Goal: Find specific page/section: Find specific page/section

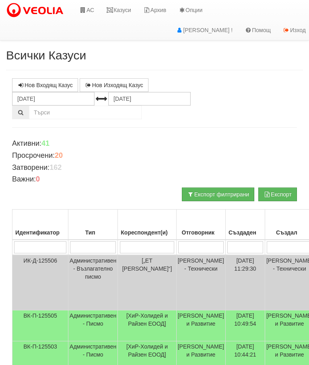
scroll to position [-1, 0]
click at [119, 10] on link "Казуси" at bounding box center [118, 10] width 37 height 20
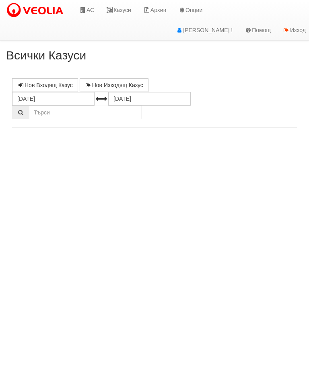
select select "10"
select select "1"
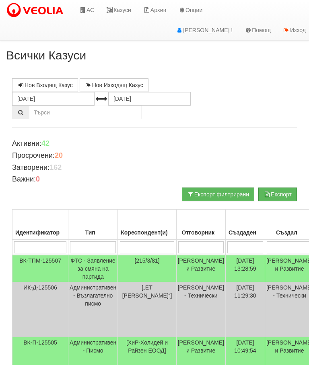
click at [123, 10] on link "Казуси" at bounding box center [118, 10] width 37 height 20
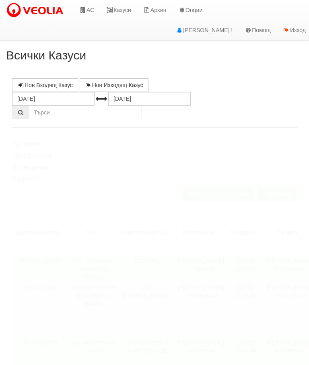
select select "10"
select select "1"
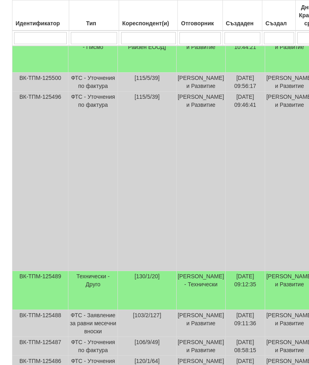
scroll to position [361, 0]
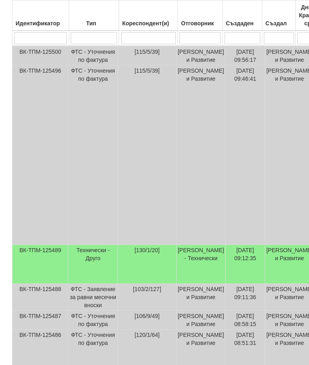
click at [88, 284] on td "Технически - Друго" at bounding box center [92, 264] width 49 height 39
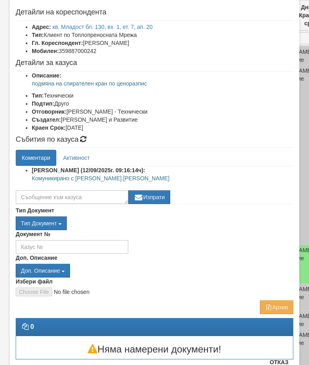
scroll to position [36, 0]
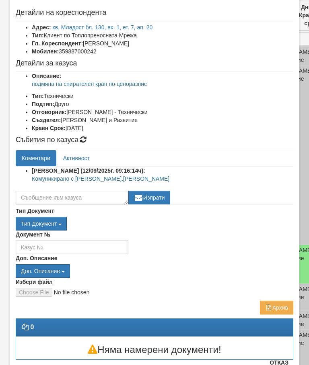
click at [83, 158] on link "Активност" at bounding box center [76, 158] width 39 height 16
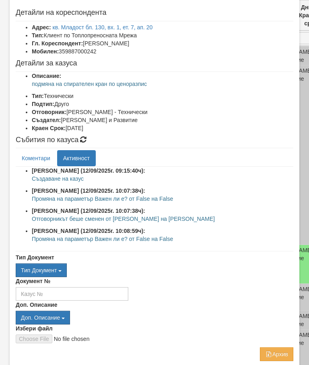
click at [31, 154] on link "Коментари" at bounding box center [36, 158] width 41 height 16
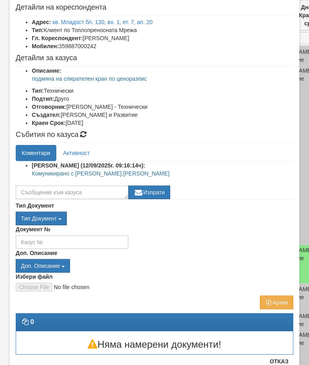
scroll to position [41, 0]
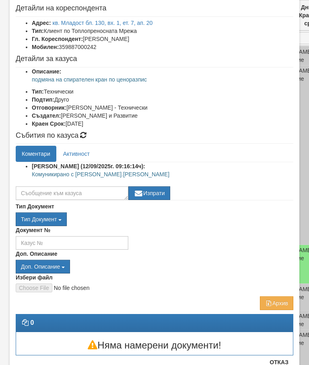
click at [285, 363] on button "Отказ" at bounding box center [279, 362] width 29 height 13
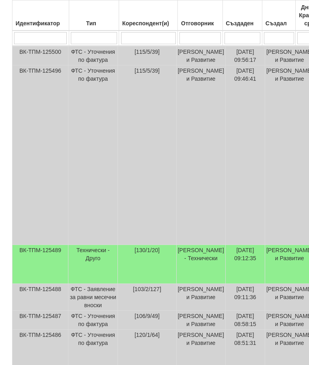
click at [283, 330] on td "[PERSON_NAME] и Развитие" at bounding box center [289, 320] width 49 height 19
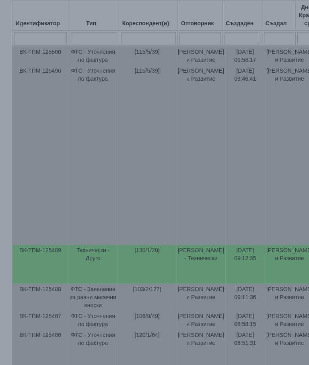
select select "10"
select select "1"
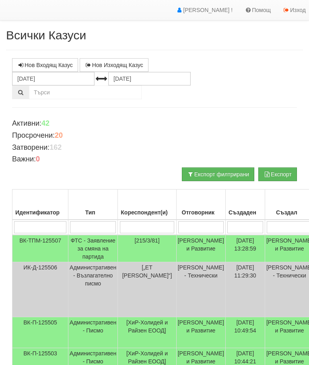
scroll to position [0, 0]
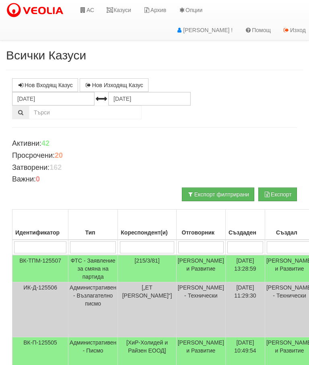
click at [120, 12] on link "Казуси" at bounding box center [118, 10] width 37 height 20
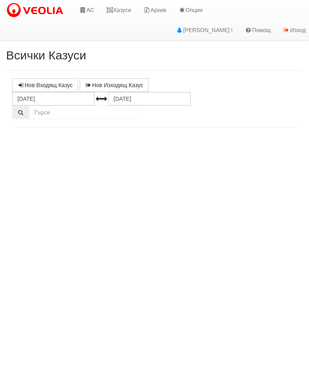
select select "10"
select select "1"
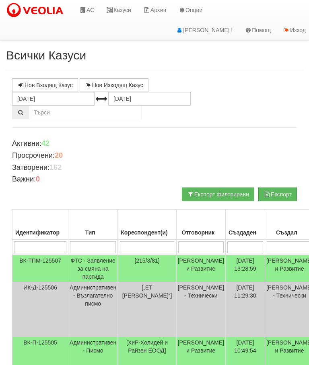
click at [127, 9] on link "Казуси" at bounding box center [118, 10] width 37 height 20
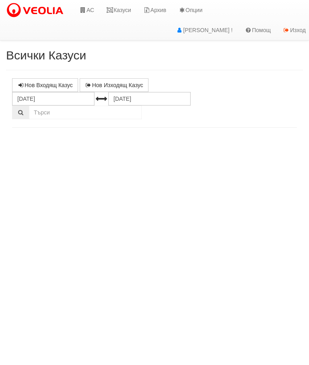
select select "10"
select select "1"
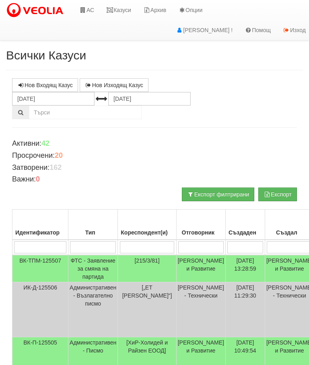
click at [124, 4] on link "Казуси" at bounding box center [118, 10] width 37 height 20
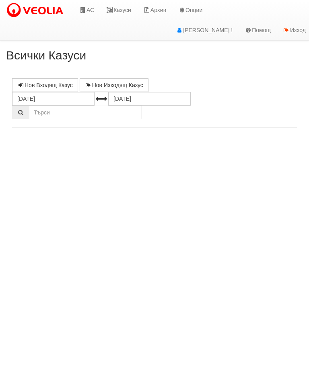
select select "10"
select select "1"
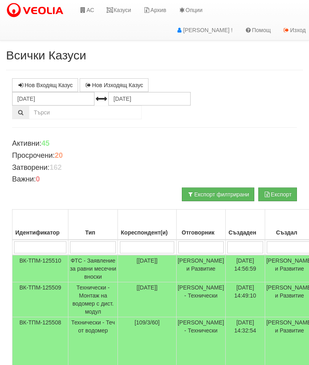
click at [124, 8] on link "Казуси" at bounding box center [118, 10] width 37 height 20
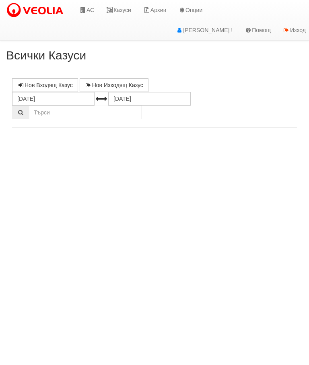
select select "10"
select select "1"
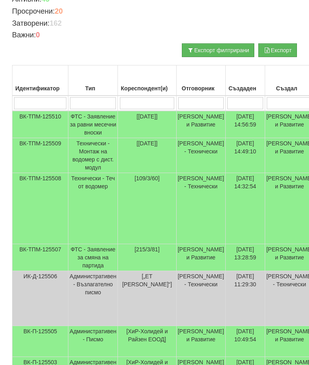
scroll to position [155, 0]
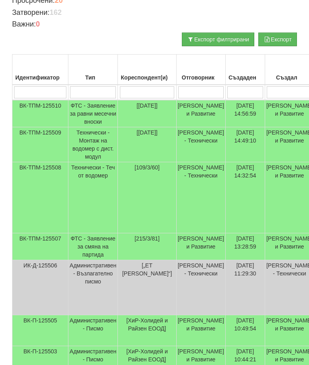
click at [92, 174] on td "Технически - Теч от водомер" at bounding box center [92, 197] width 49 height 71
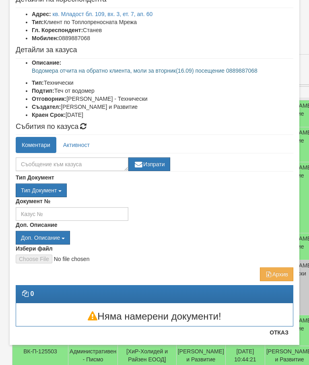
scroll to position [49, 0]
click at [279, 334] on button "Отказ" at bounding box center [279, 332] width 29 height 13
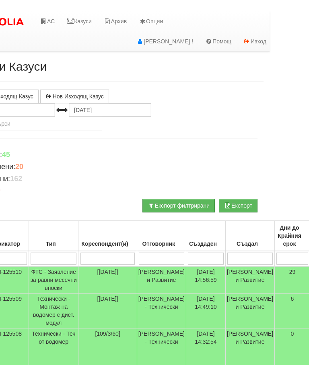
scroll to position [0, 0]
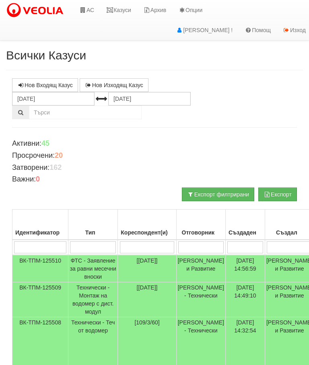
click at [113, 11] on icon at bounding box center [109, 10] width 7 height 6
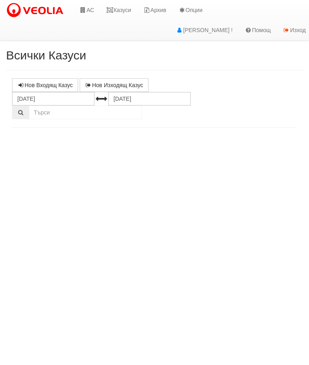
select select "10"
select select "1"
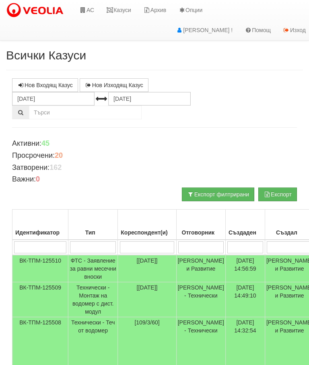
click at [117, 7] on link "Казуси" at bounding box center [118, 10] width 37 height 20
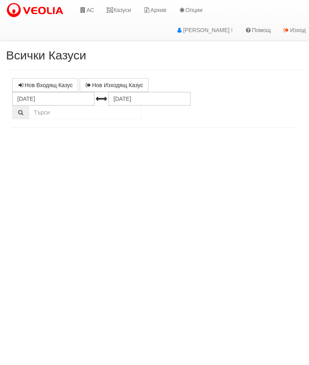
select select "10"
select select "1"
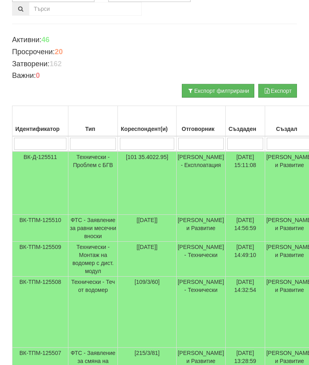
scroll to position [104, 0]
click at [84, 160] on td "Технически - Проблем с БГВ" at bounding box center [92, 184] width 49 height 64
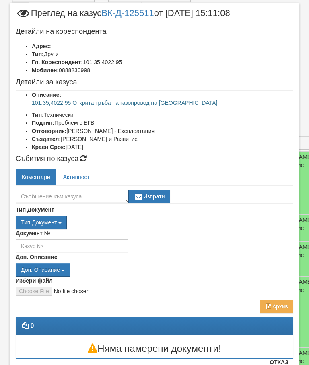
scroll to position [17, 0]
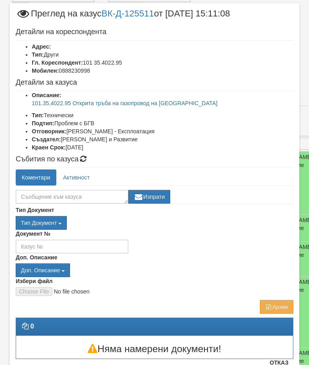
click at [285, 362] on button "Отказ" at bounding box center [279, 363] width 29 height 13
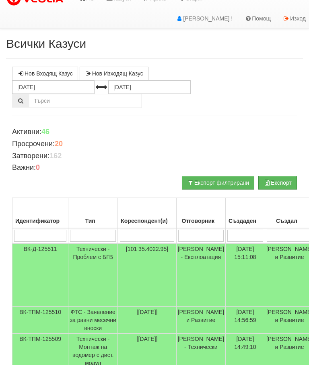
scroll to position [0, 0]
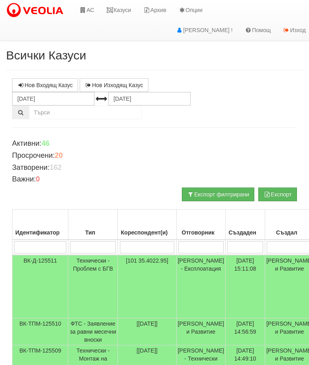
click at [121, 9] on link "Казуси" at bounding box center [118, 10] width 37 height 20
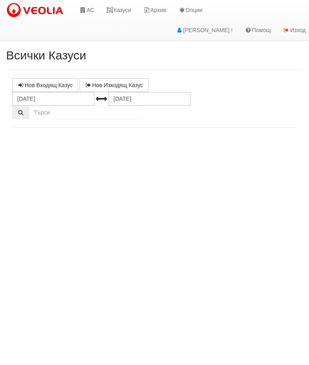
select select "10"
select select "1"
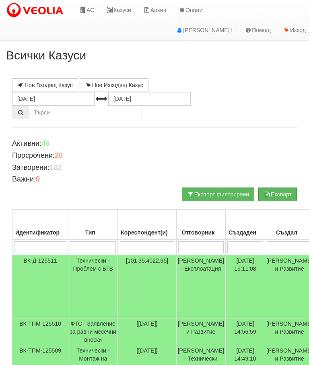
scroll to position [53, 0]
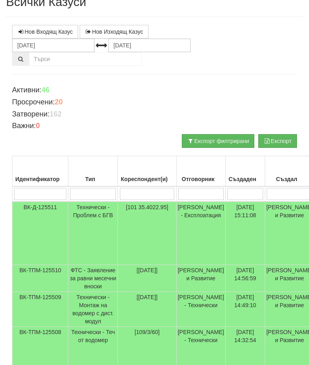
click at [137, 191] on input "search" at bounding box center [147, 194] width 55 height 12
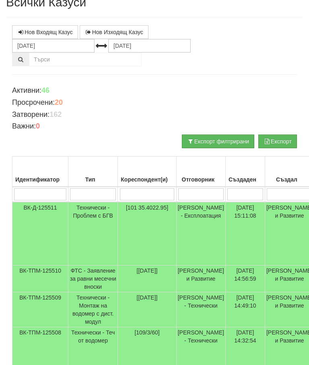
type input "1"
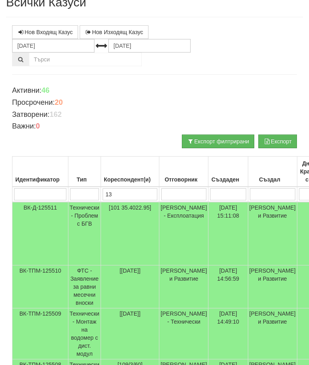
type input "132"
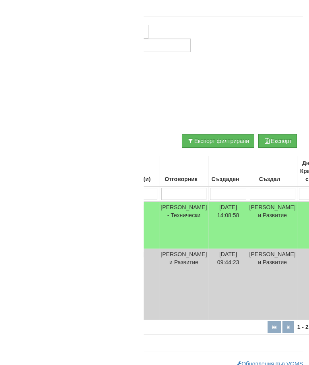
scroll to position [54, 47]
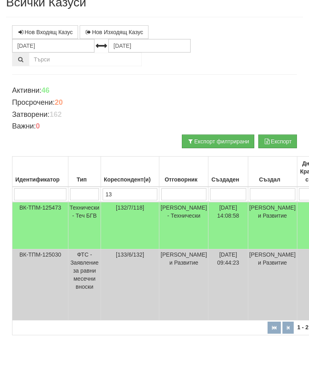
type input "1"
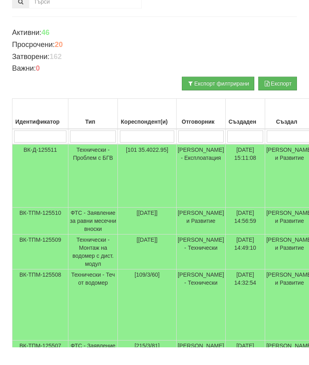
scroll to position [0, 0]
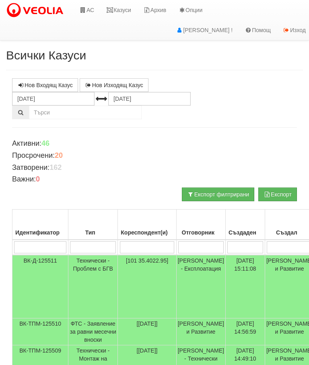
click at [121, 14] on link "Казуси" at bounding box center [118, 10] width 37 height 20
click at [119, 11] on link "Казуси" at bounding box center [118, 10] width 37 height 20
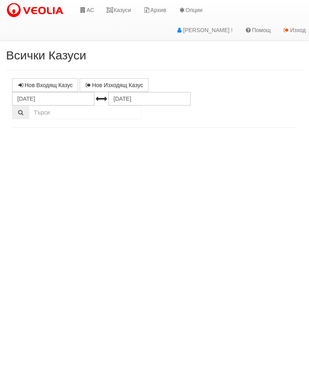
select select "10"
select select "1"
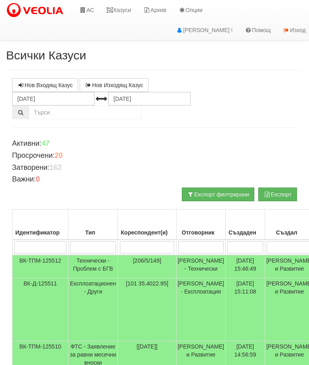
click at [96, 262] on td "Технически - Проблем с БГВ" at bounding box center [92, 266] width 49 height 23
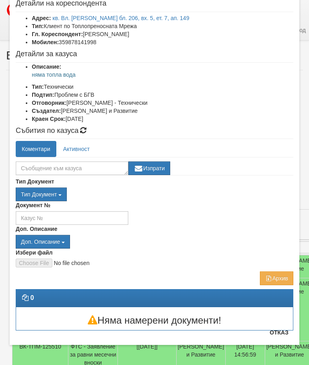
scroll to position [45, 0]
click at [281, 332] on button "Отказ" at bounding box center [279, 332] width 29 height 13
